Goal: Task Accomplishment & Management: Manage account settings

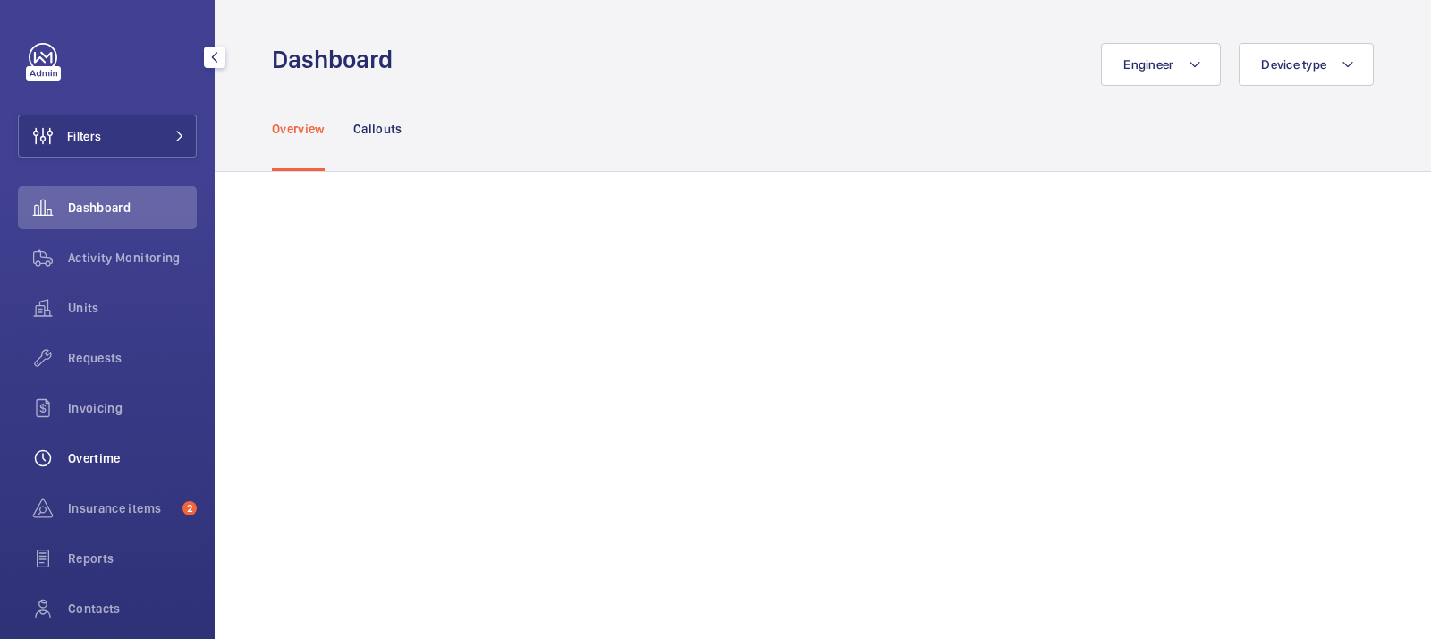
click at [108, 457] on span "Overtime" at bounding box center [132, 458] width 129 height 18
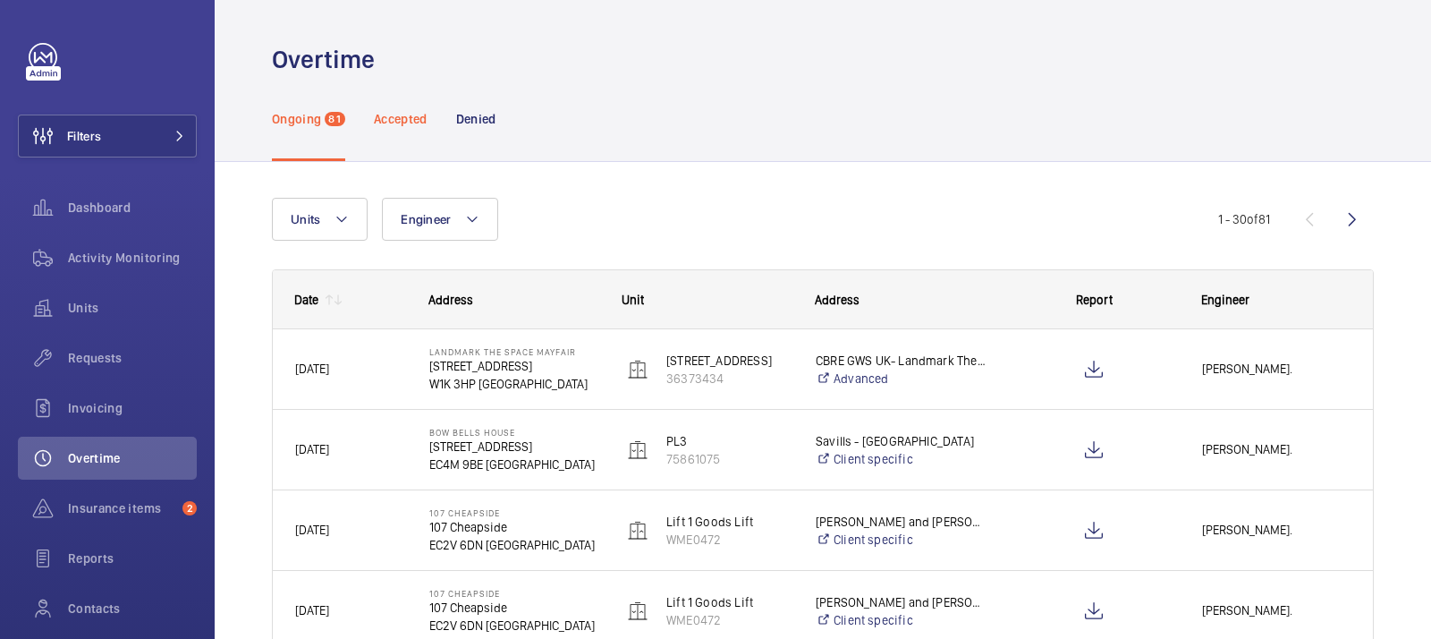
click at [397, 124] on p "Accepted" at bounding box center [401, 119] width 54 height 18
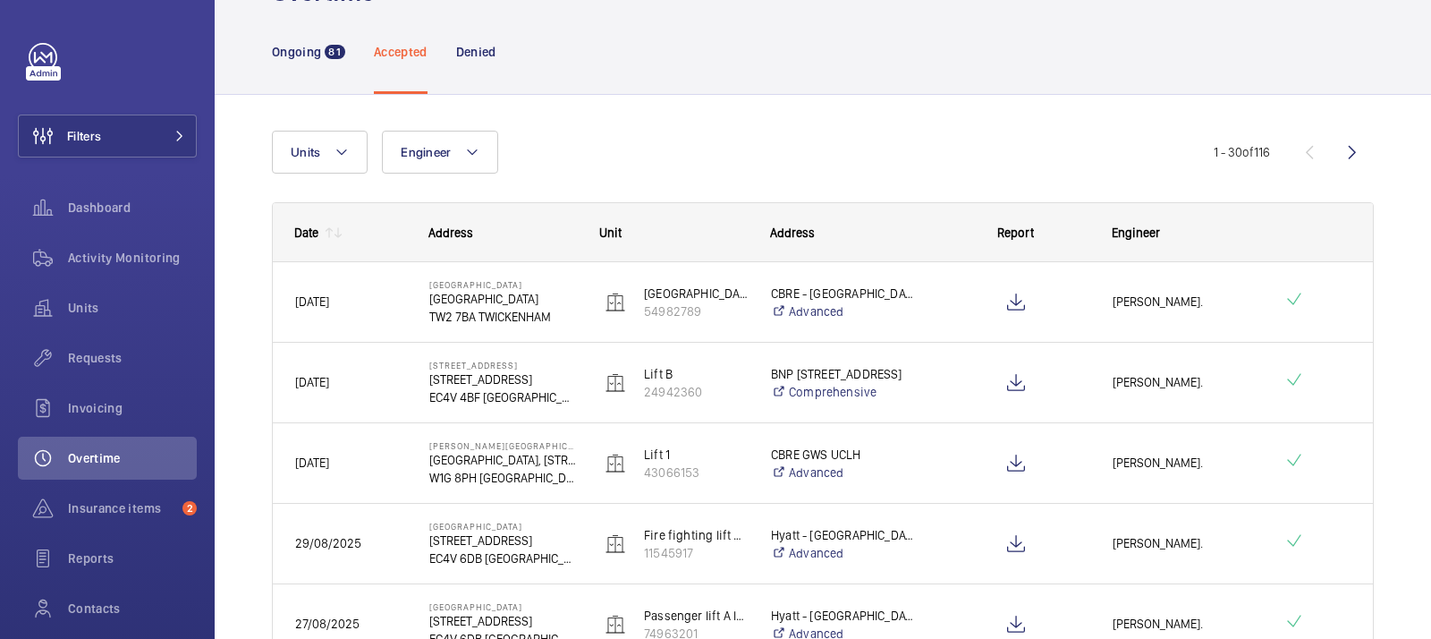
scroll to position [68, 0]
click at [479, 54] on p "Denied" at bounding box center [476, 51] width 40 height 18
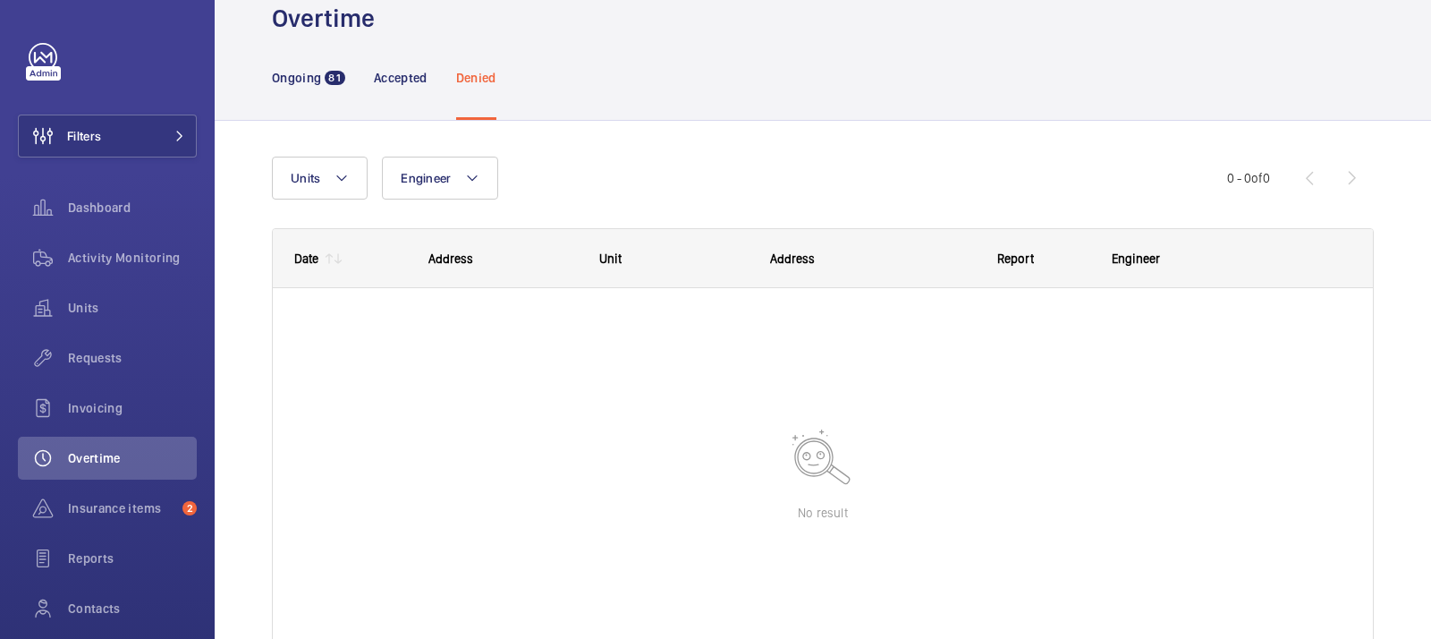
scroll to position [59, 0]
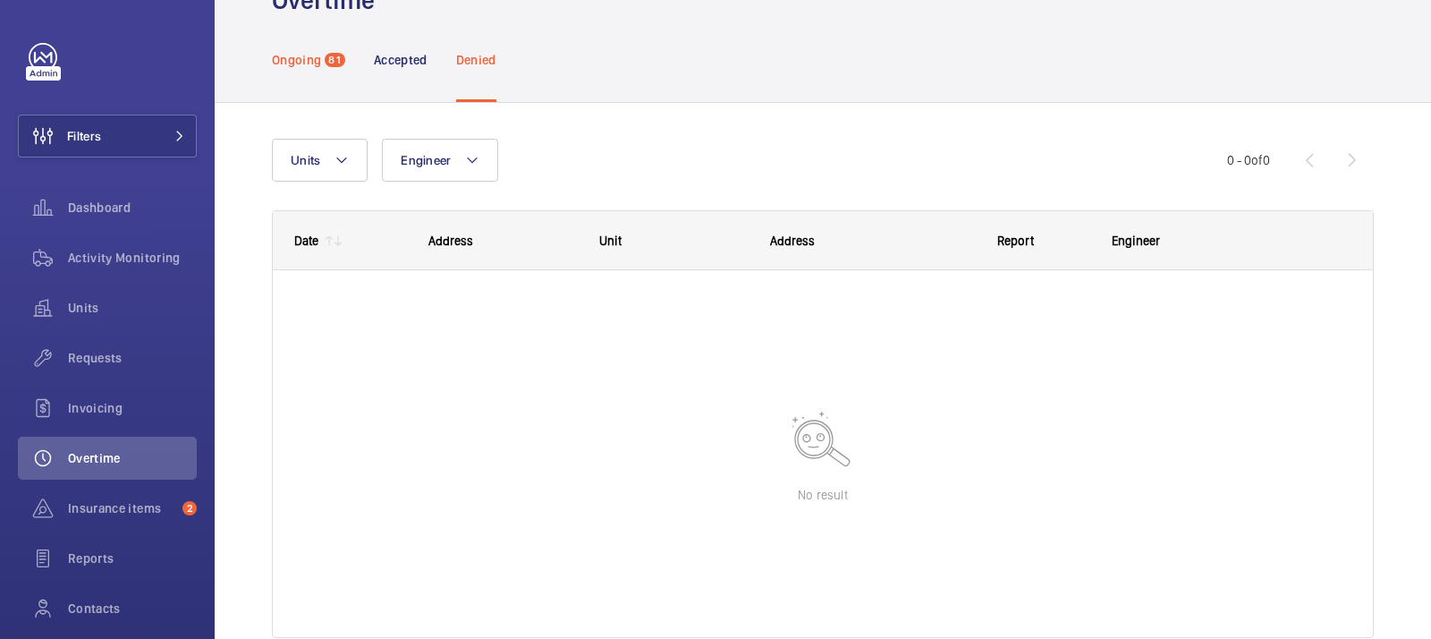
click at [298, 59] on p "Ongoing" at bounding box center [296, 60] width 49 height 18
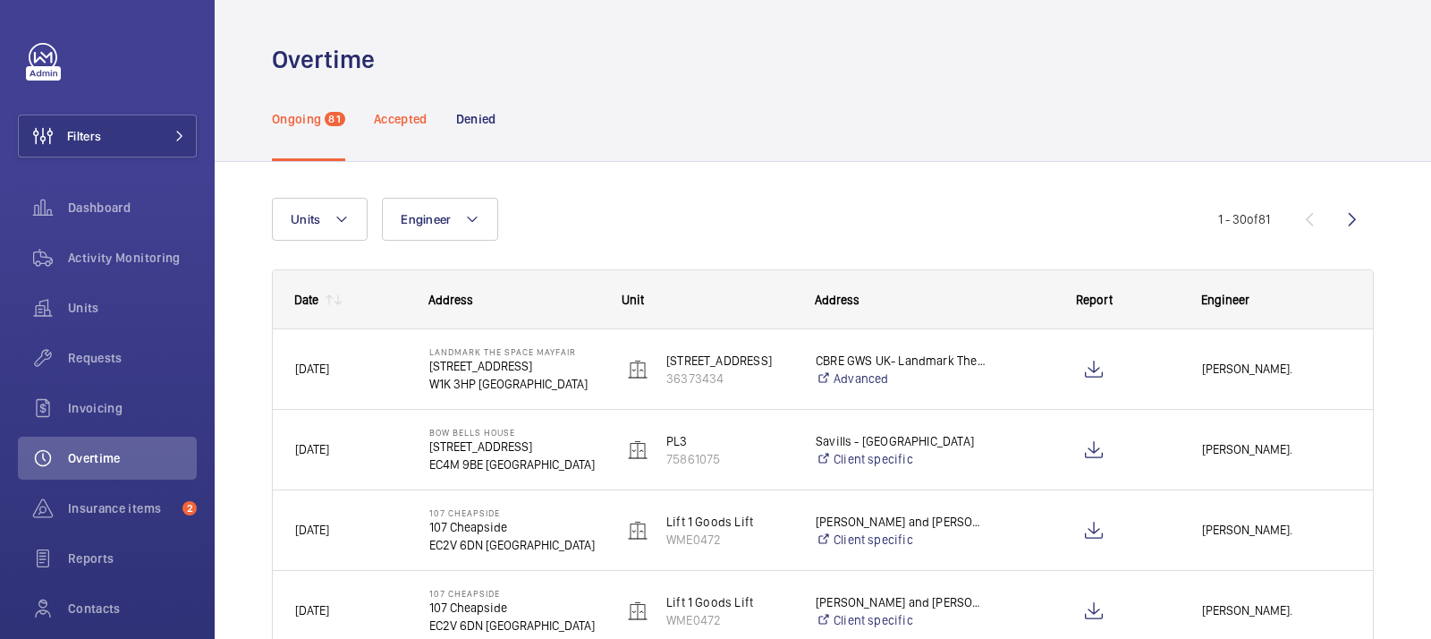
click at [408, 128] on div "Accepted" at bounding box center [401, 118] width 54 height 85
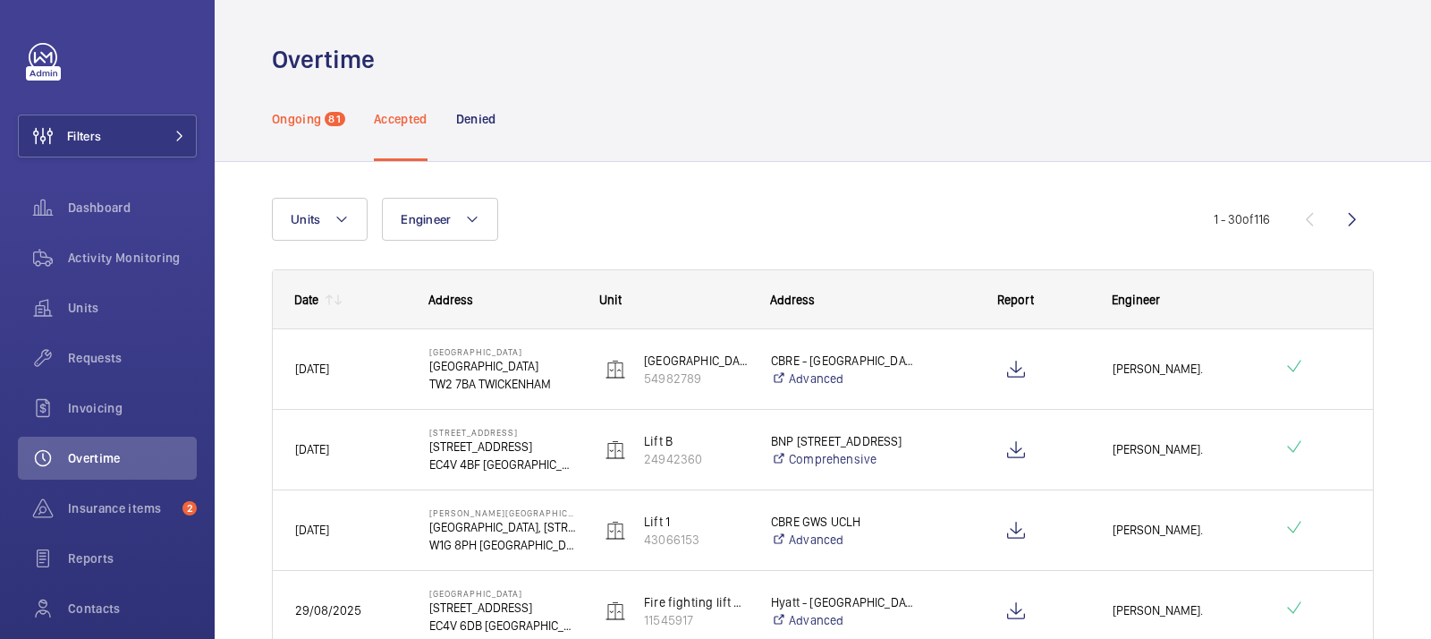
click at [300, 124] on p "Ongoing" at bounding box center [296, 119] width 49 height 18
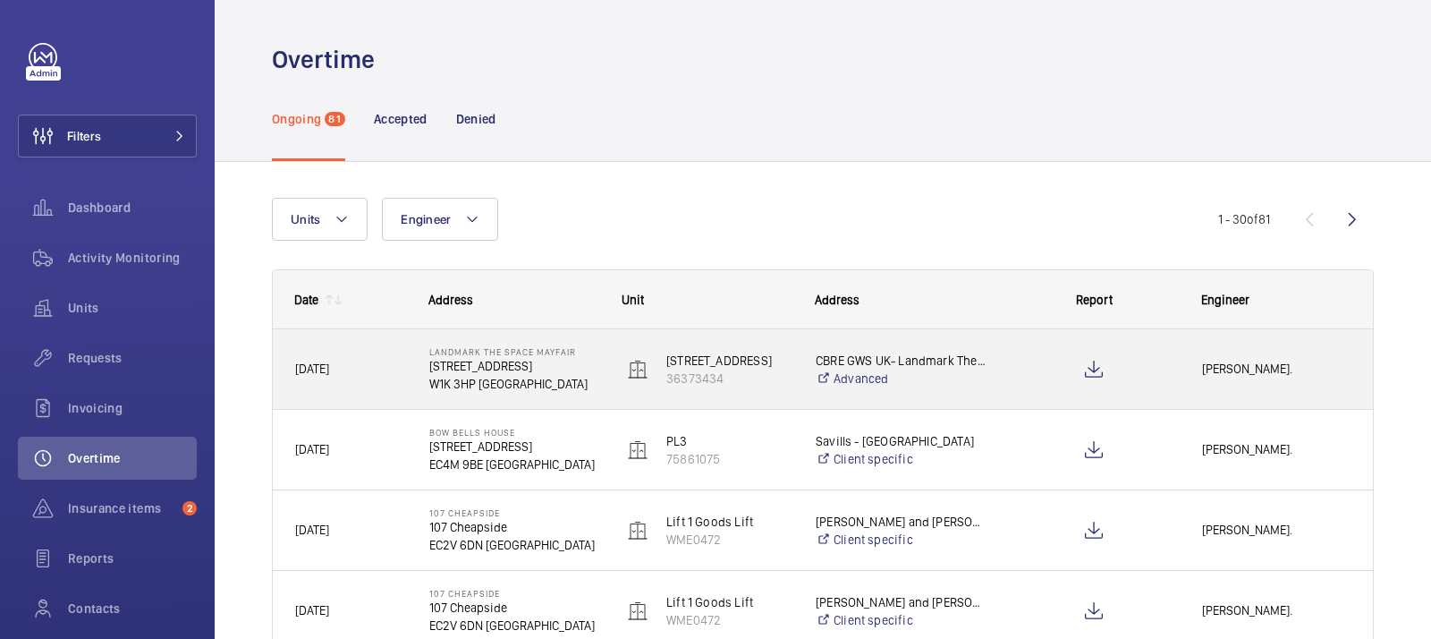
click at [562, 371] on p "[STREET_ADDRESS]" at bounding box center [514, 366] width 170 height 18
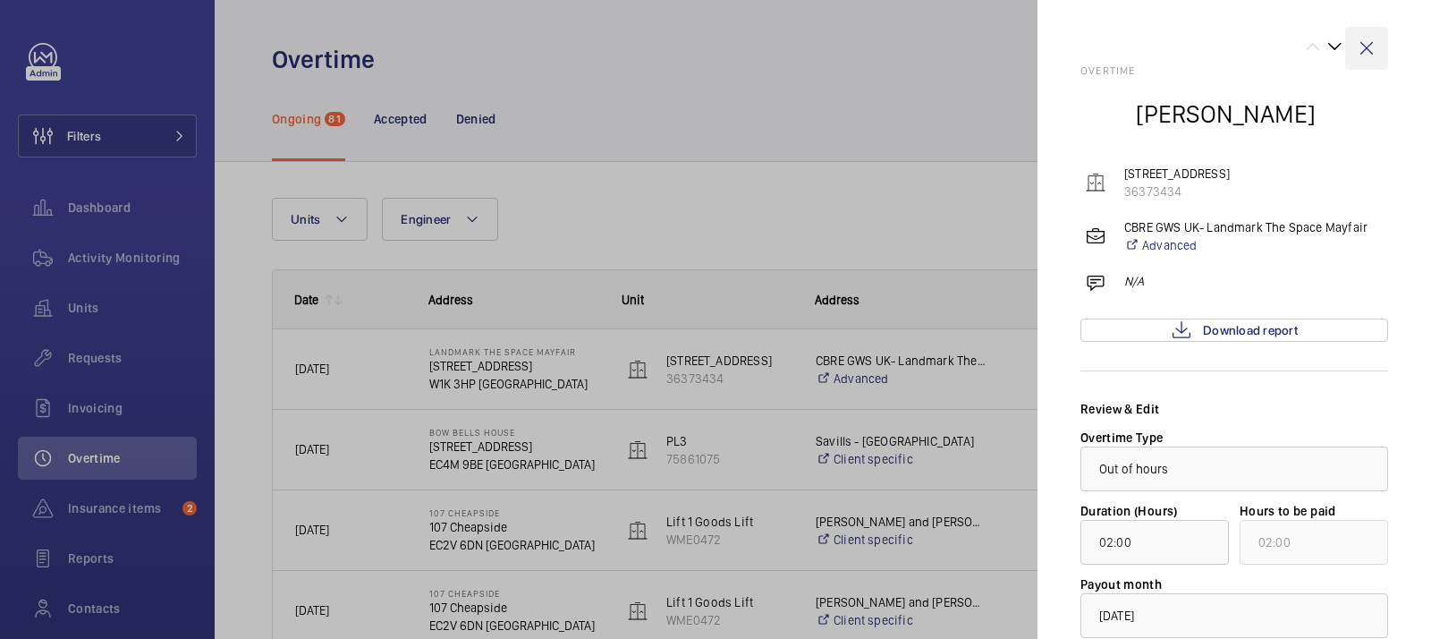
click at [1369, 45] on wm-front-icon-button at bounding box center [1366, 48] width 43 height 43
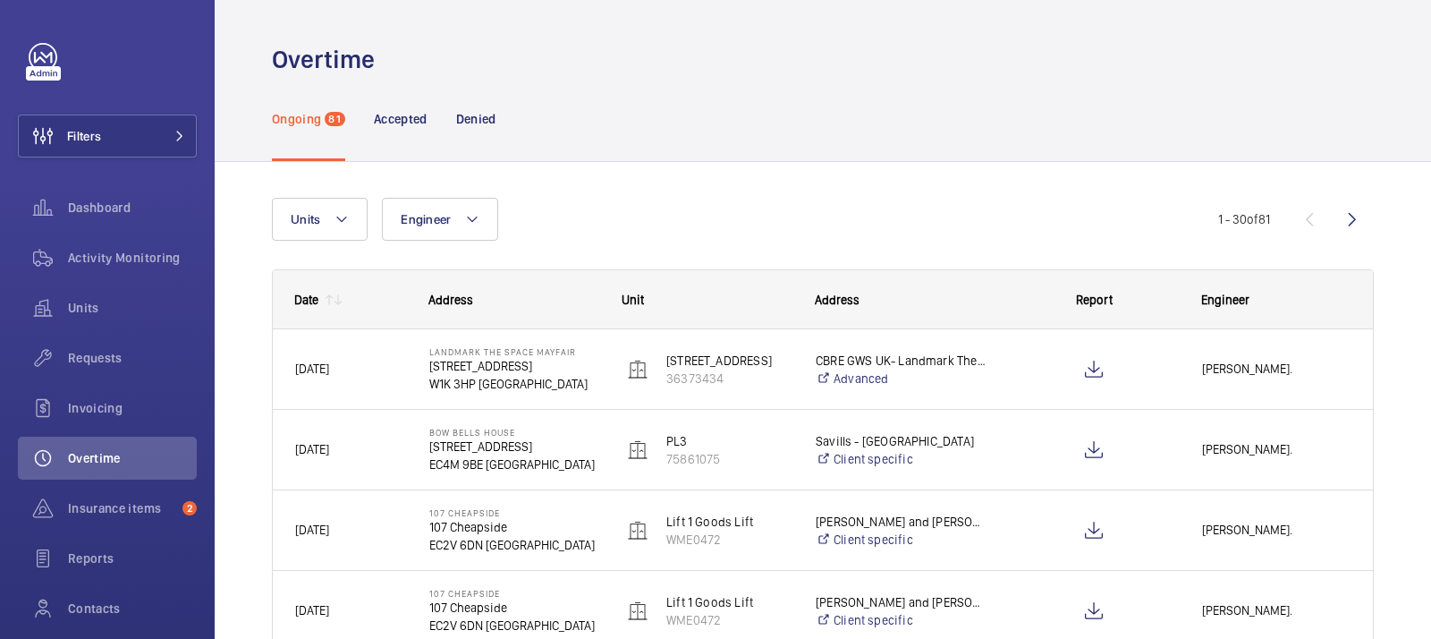
click at [744, 91] on div "Ongoing 81 Accepted Denied" at bounding box center [823, 118] width 1102 height 85
click at [810, 89] on div "Ongoing 81 Accepted Denied" at bounding box center [823, 118] width 1102 height 85
click at [781, 100] on div "Ongoing 81 Accepted Denied" at bounding box center [823, 118] width 1102 height 85
click at [777, 116] on div "Ongoing 81 Accepted Denied" at bounding box center [823, 118] width 1102 height 85
click at [329, 297] on mat-icon at bounding box center [329, 300] width 14 height 14
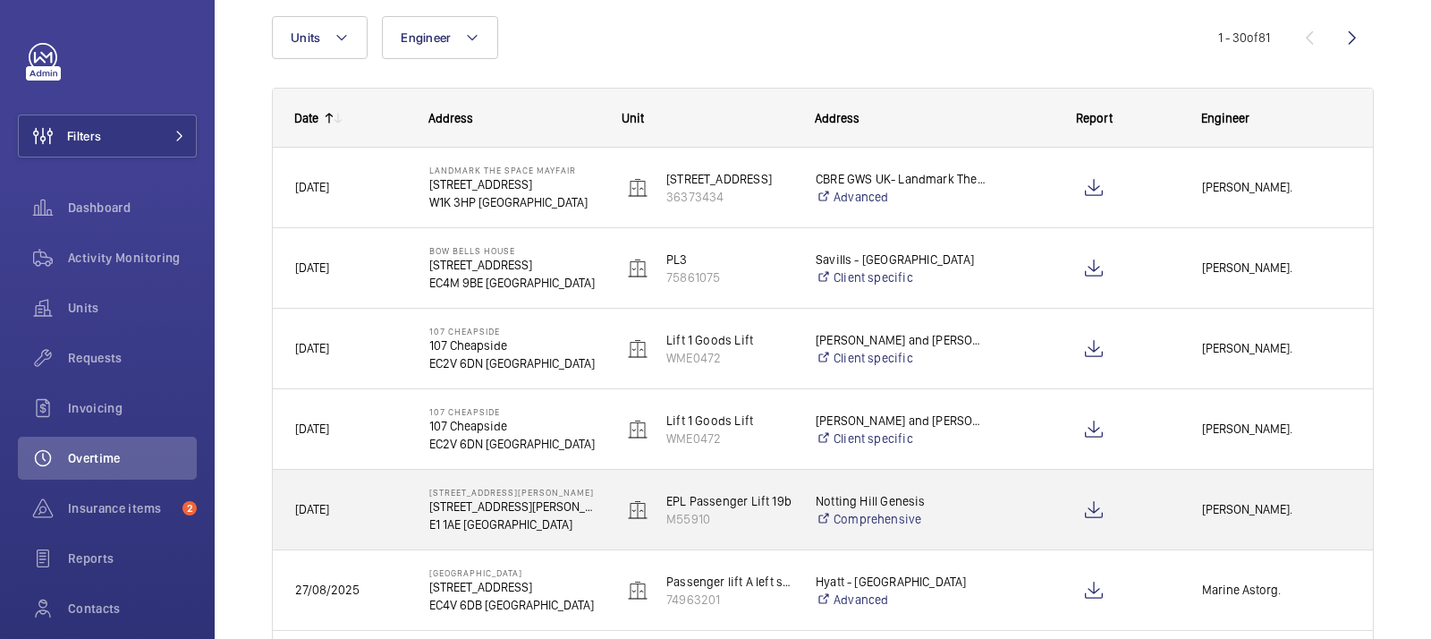
scroll to position [177, 0]
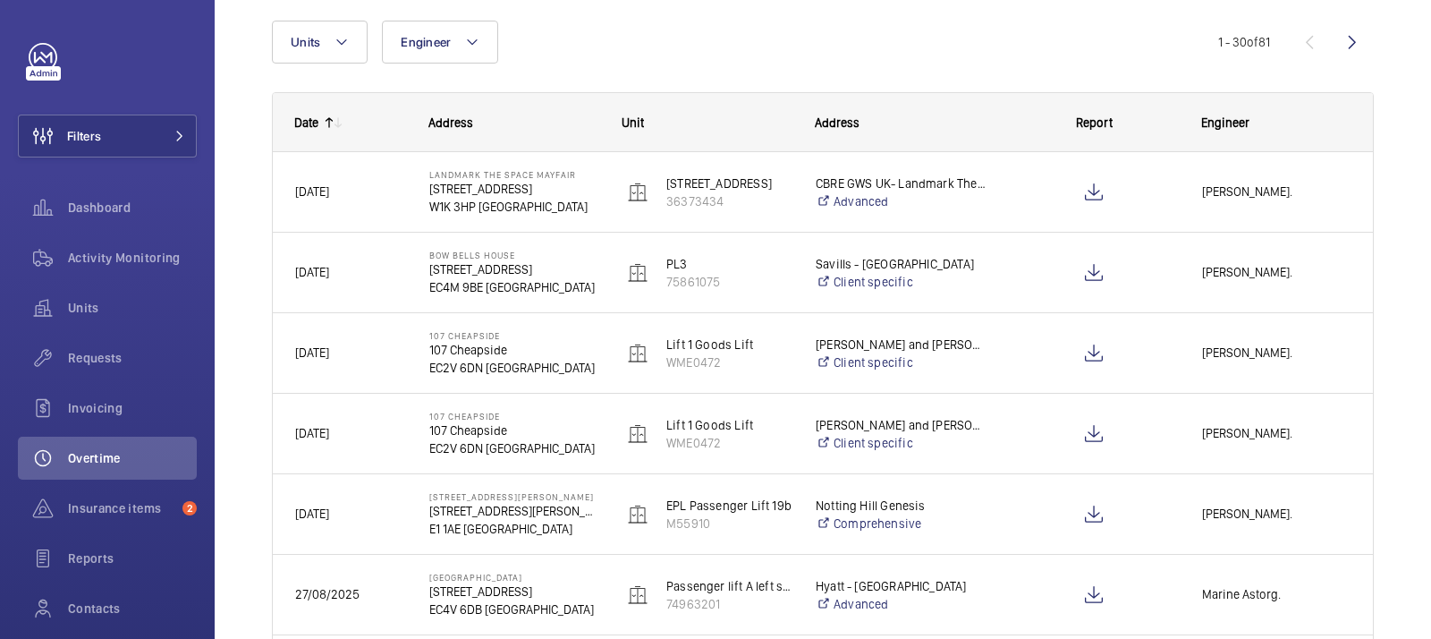
click at [336, 120] on mat-icon at bounding box center [338, 122] width 14 height 14
click at [327, 121] on mat-icon at bounding box center [329, 122] width 14 height 14
click at [343, 120] on mat-icon at bounding box center [338, 122] width 14 height 14
click at [341, 121] on mat-icon at bounding box center [338, 122] width 14 height 14
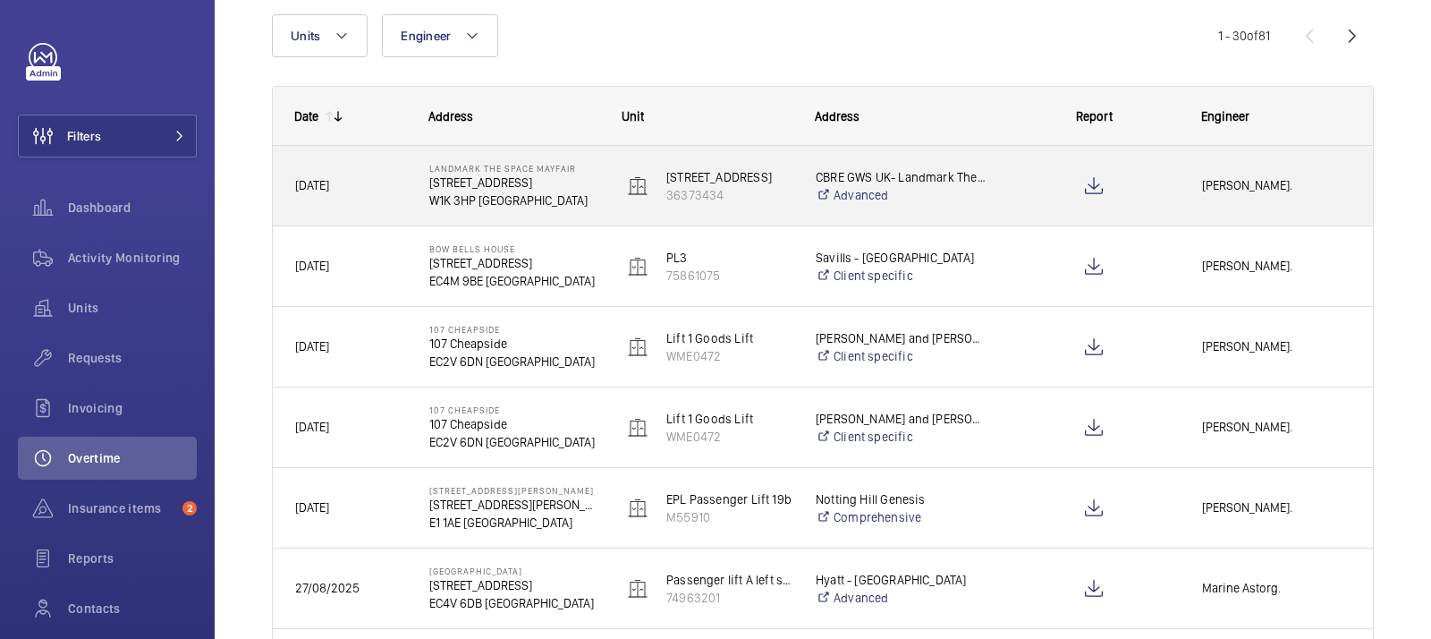
scroll to position [184, 0]
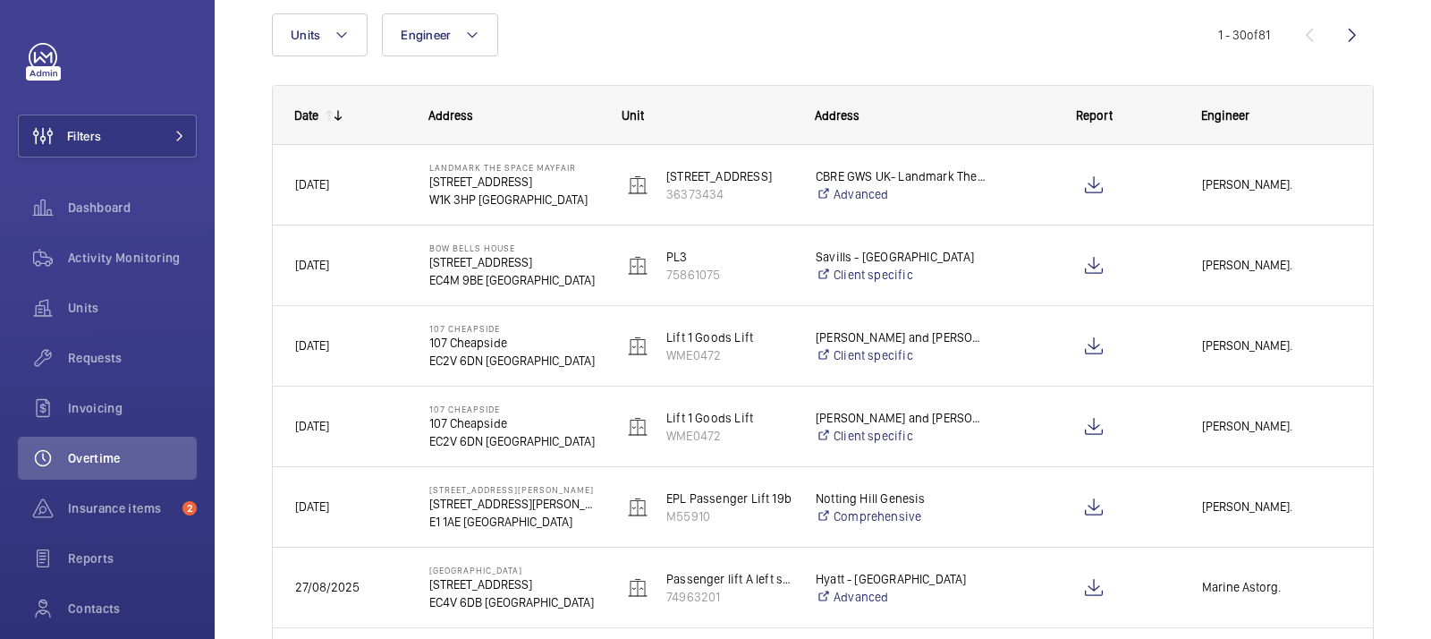
click at [326, 116] on mat-icon at bounding box center [329, 115] width 14 height 14
click at [331, 114] on mat-icon at bounding box center [338, 115] width 14 height 14
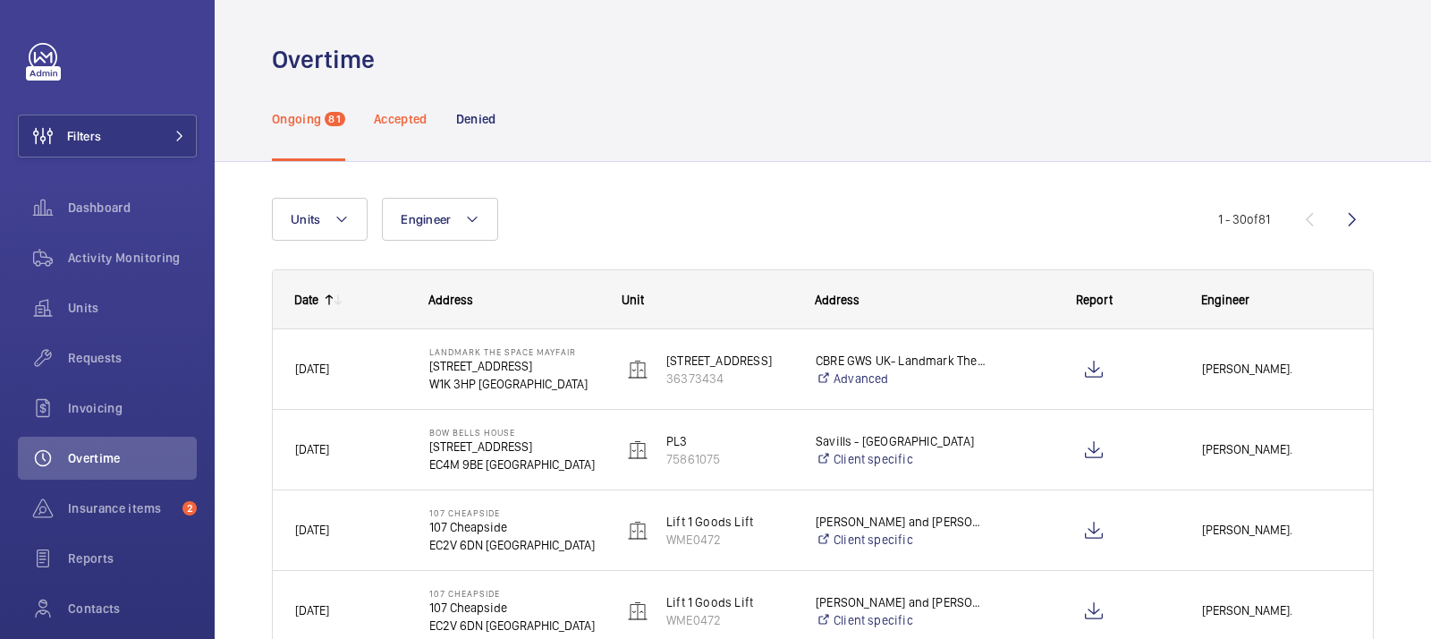
click at [401, 117] on p "Accepted" at bounding box center [401, 119] width 54 height 18
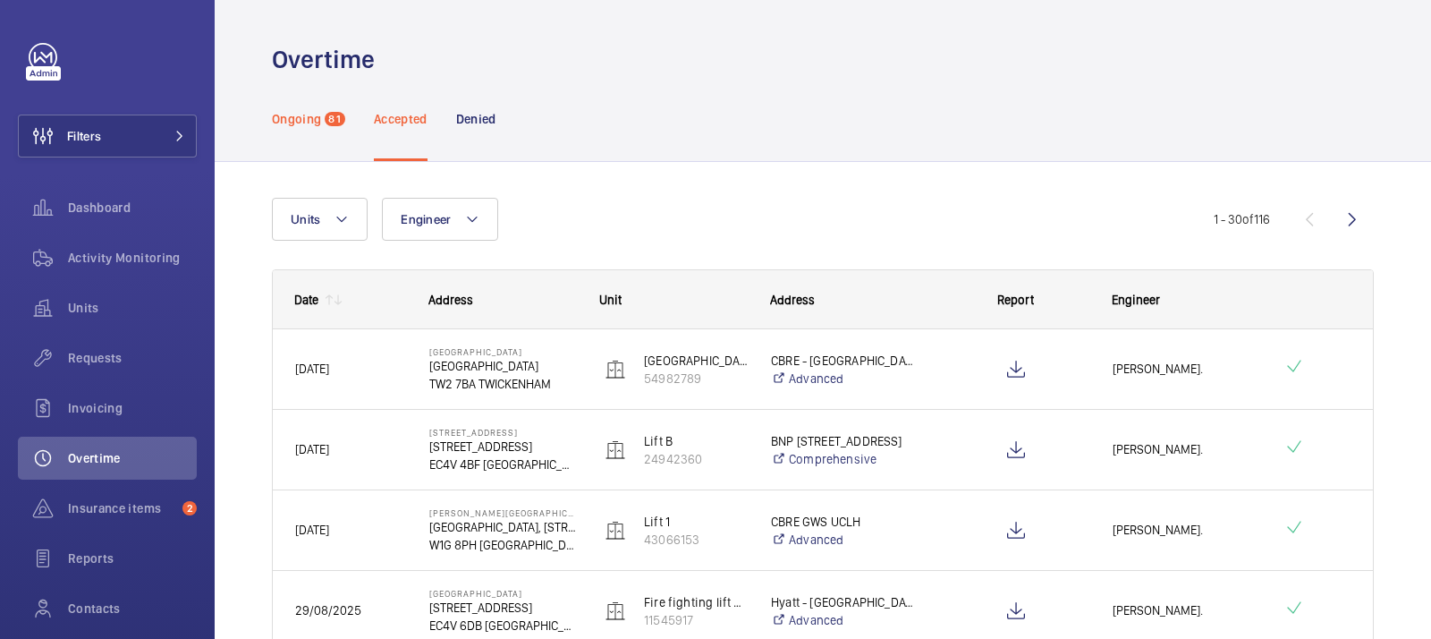
click at [301, 121] on p "Ongoing" at bounding box center [296, 119] width 49 height 18
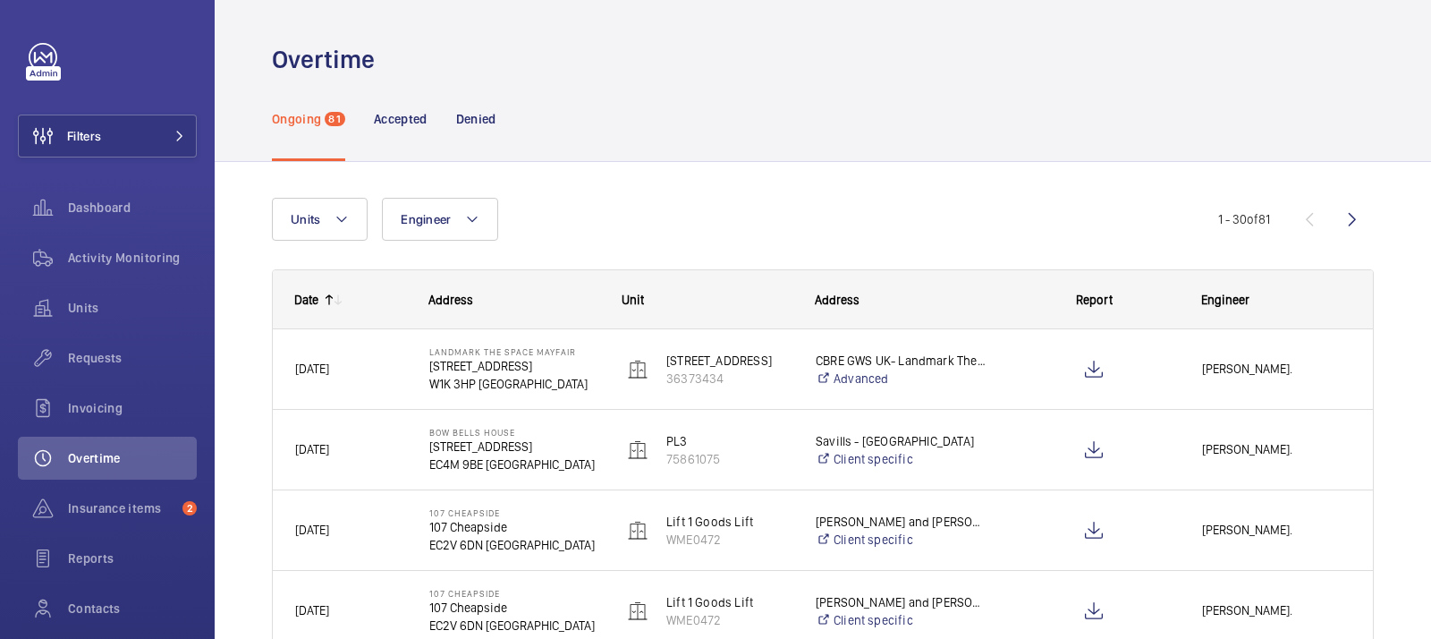
click at [338, 296] on mat-icon at bounding box center [338, 300] width 14 height 14
click at [327, 301] on mat-icon at bounding box center [329, 300] width 14 height 14
click at [329, 298] on mat-icon at bounding box center [329, 300] width 14 height 14
click at [604, 230] on div "Units Engineer More filters Reset all filters" at bounding box center [745, 219] width 946 height 43
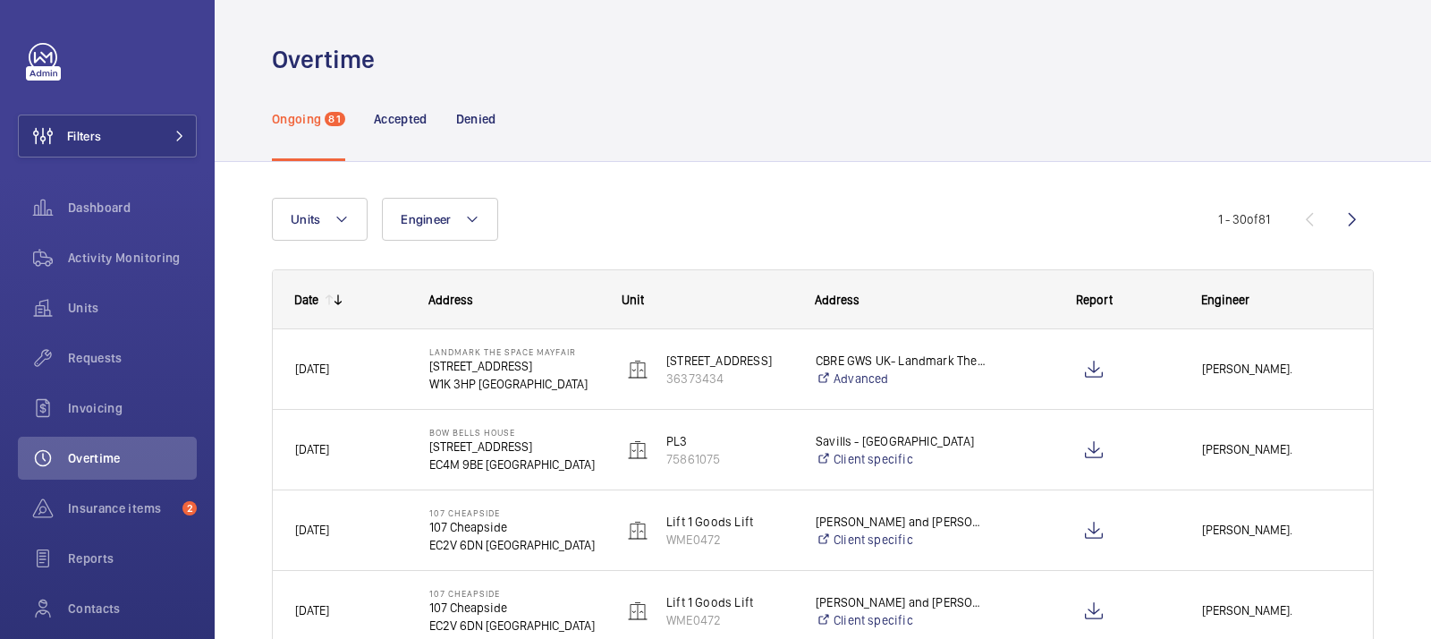
click at [338, 297] on mat-icon at bounding box center [338, 300] width 14 height 14
click at [818, 204] on div "Units Engineer More filters Reset all filters" at bounding box center [745, 219] width 946 height 43
drag, startPoint x: 1270, startPoint y: 218, endPoint x: 1191, endPoint y: 218, distance: 79.6
click at [1191, 218] on div "Units Engineer More filters Reset all filters 1 - 30 of 81" at bounding box center [823, 219] width 1102 height 43
click at [1229, 218] on span "1 - 30 of 81" at bounding box center [1244, 219] width 52 height 13
